Goal: Task Accomplishment & Management: Use online tool/utility

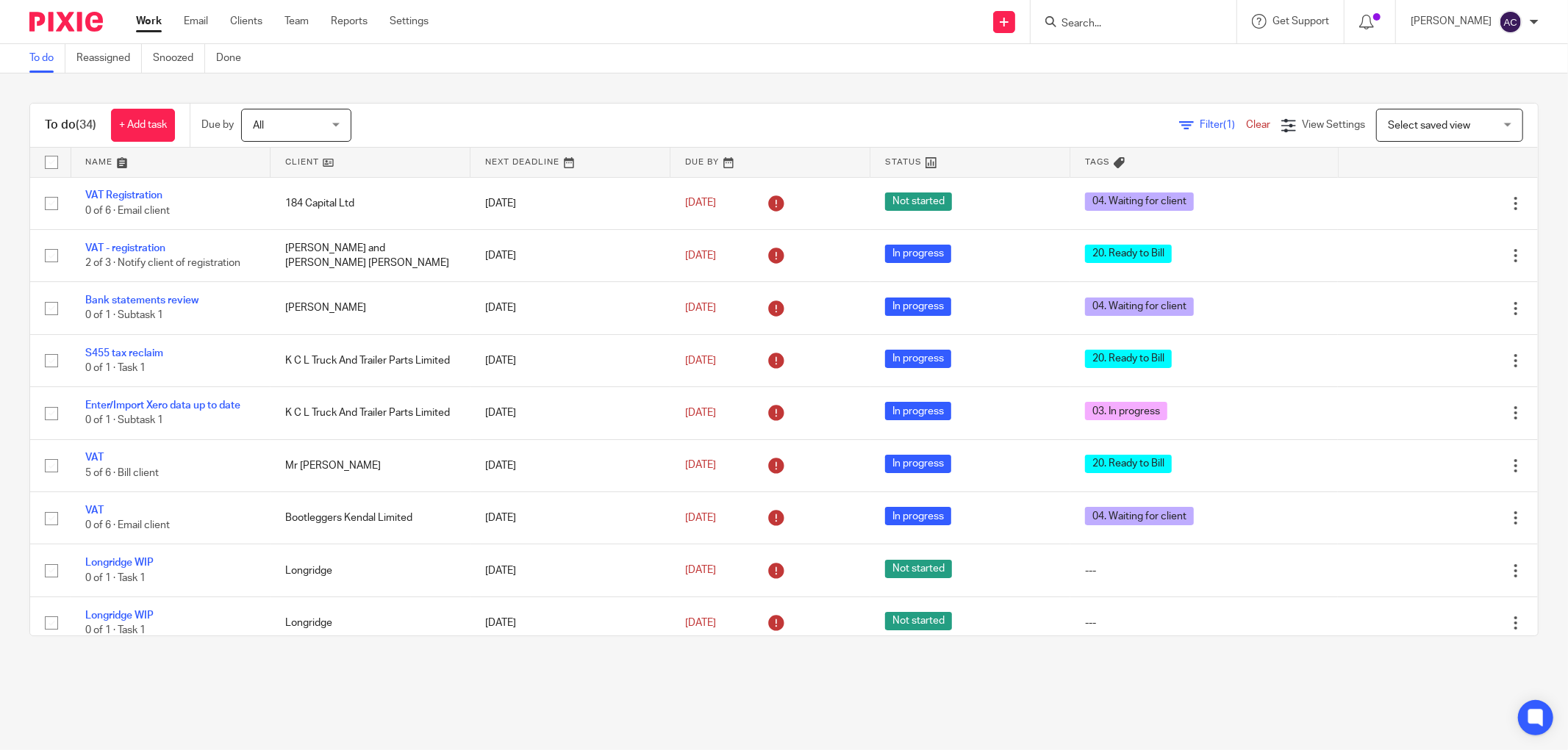
click at [1081, 20] on input "Search" at bounding box center [1126, 24] width 132 height 13
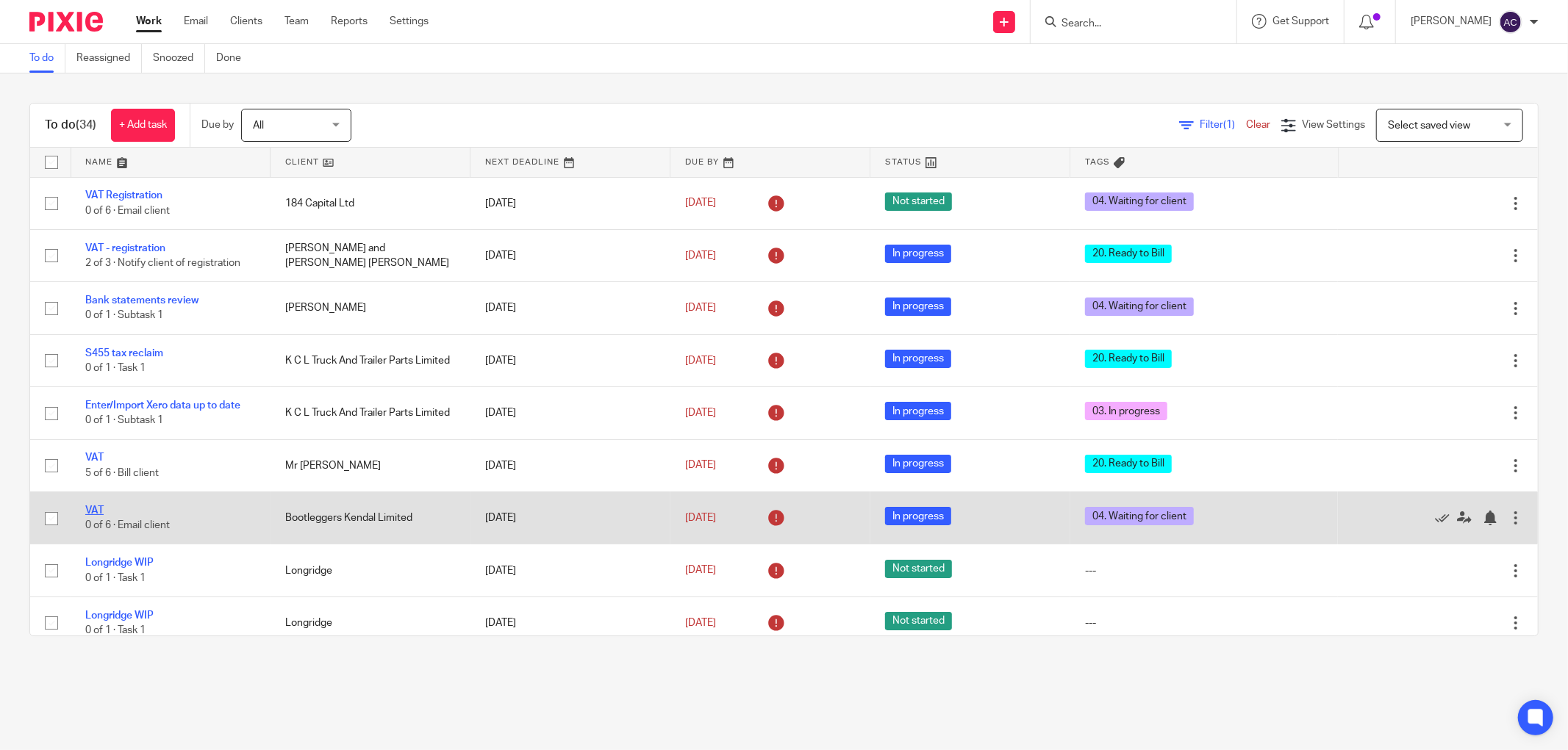
click at [98, 511] on link "VAT" at bounding box center [94, 511] width 18 height 10
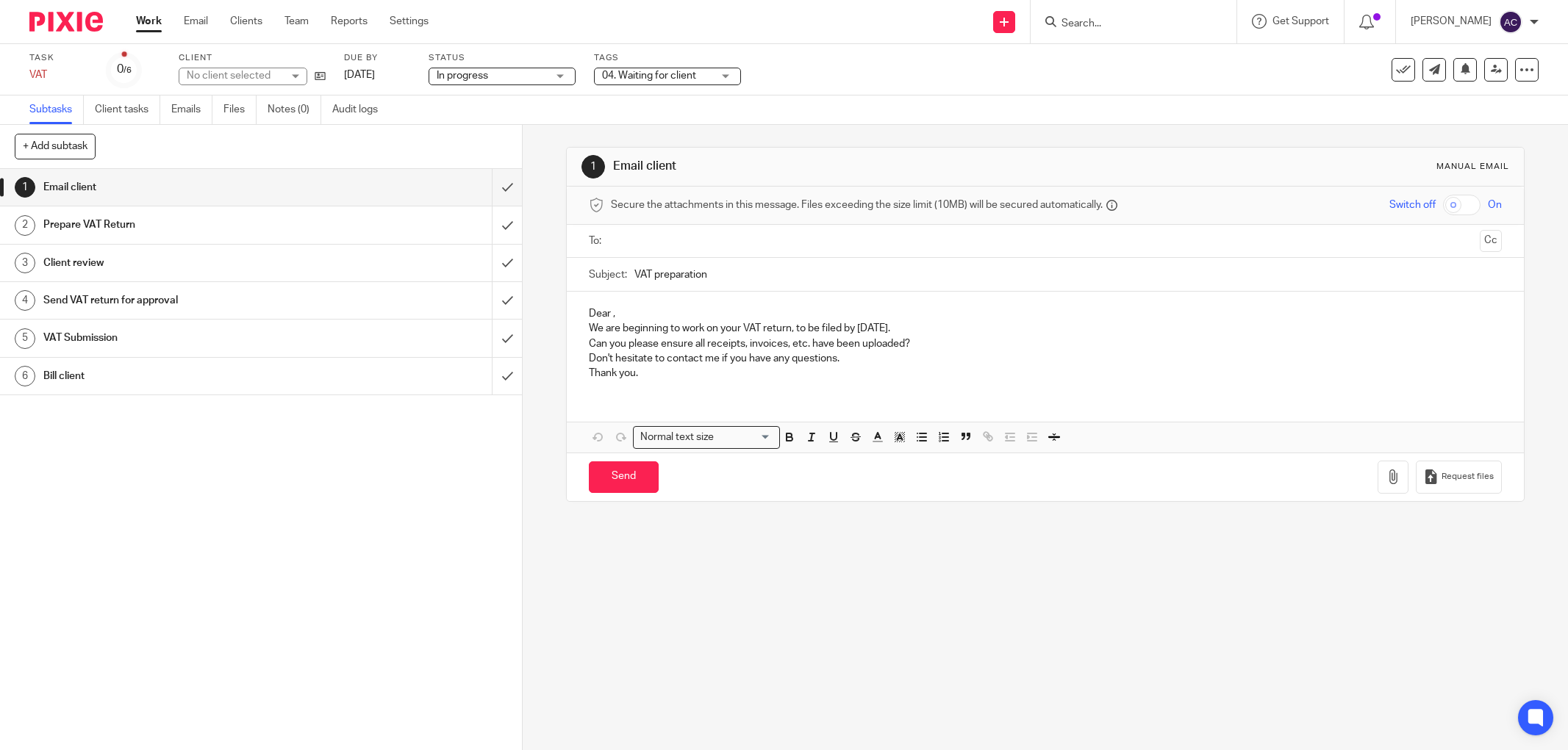
click at [687, 75] on span "04. Waiting for client" at bounding box center [650, 76] width 94 height 10
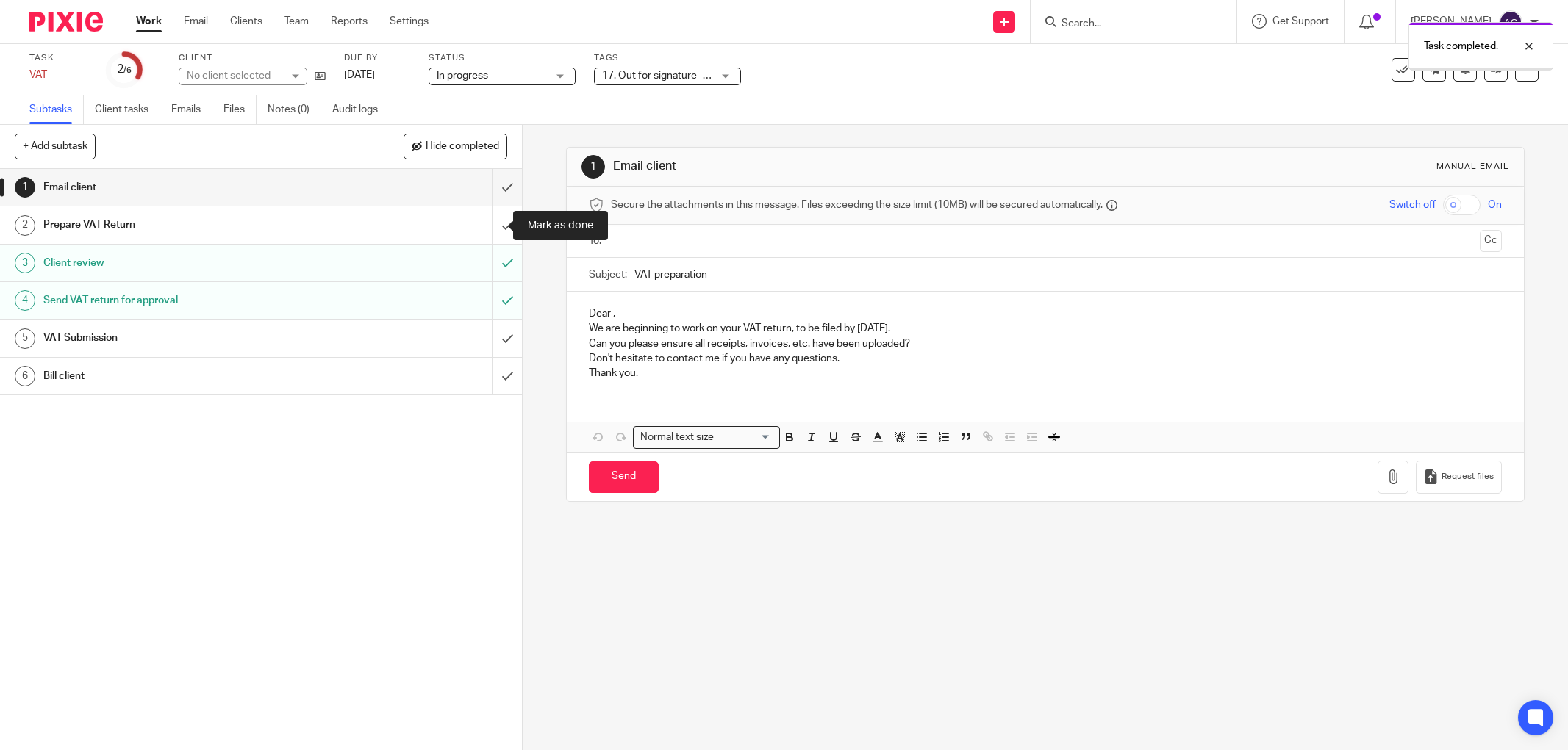
click at [487, 226] on input "submit" at bounding box center [260, 225] width 522 height 37
click at [491, 187] on input "submit" at bounding box center [260, 187] width 522 height 37
